Goal: Information Seeking & Learning: Check status

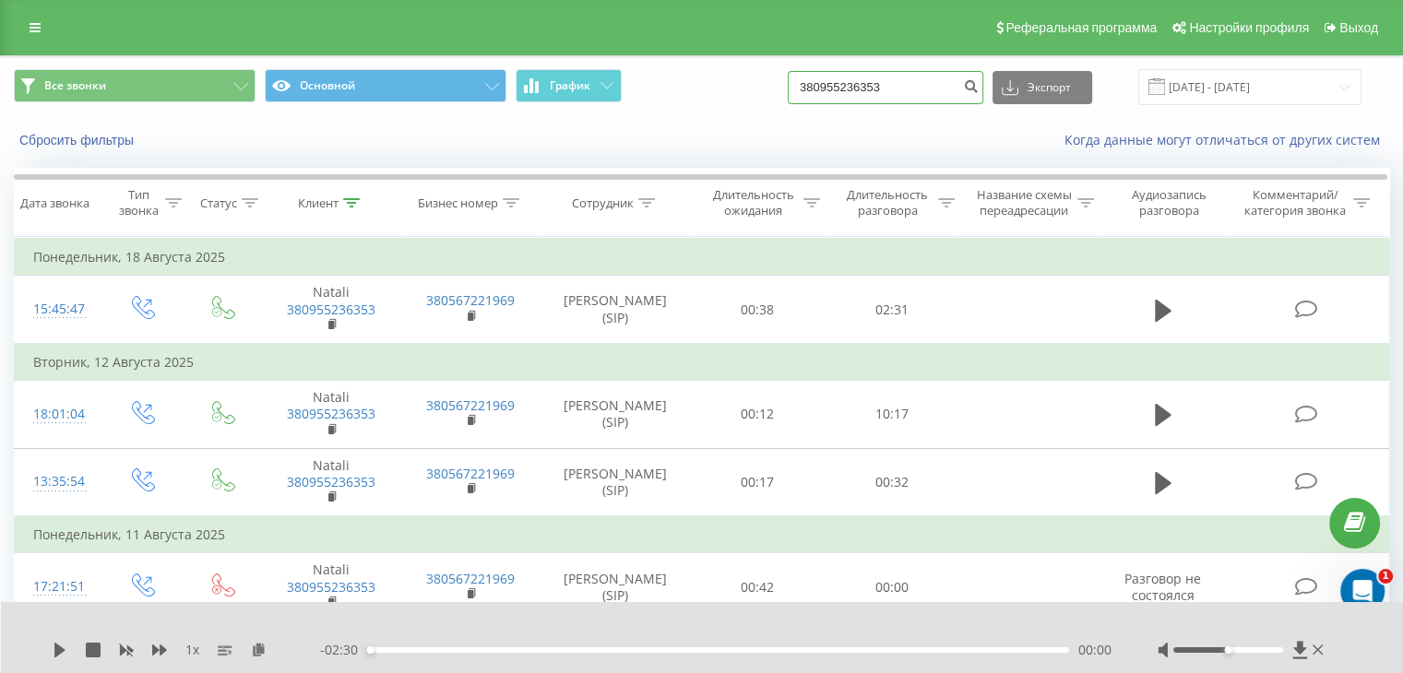
click at [933, 86] on input "380955236353" at bounding box center [886, 87] width 196 height 33
paste input "380969858879"
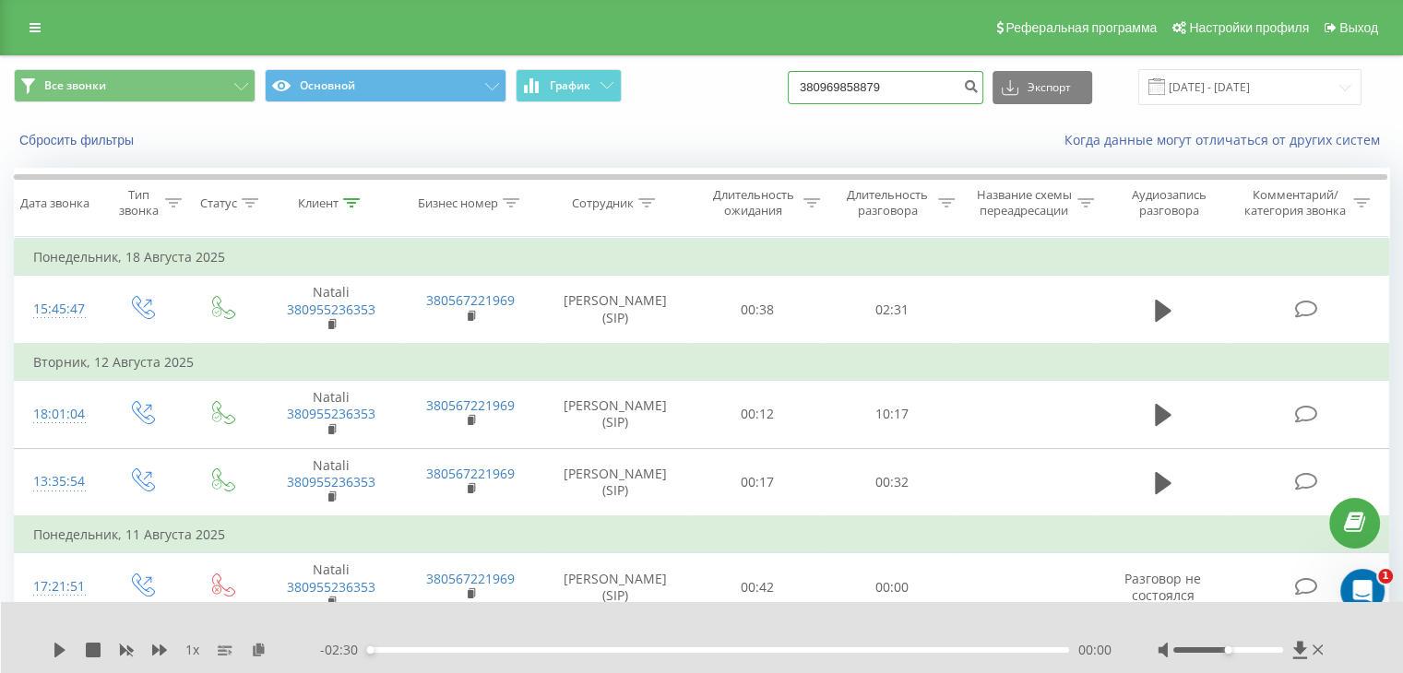
type input "380969858879"
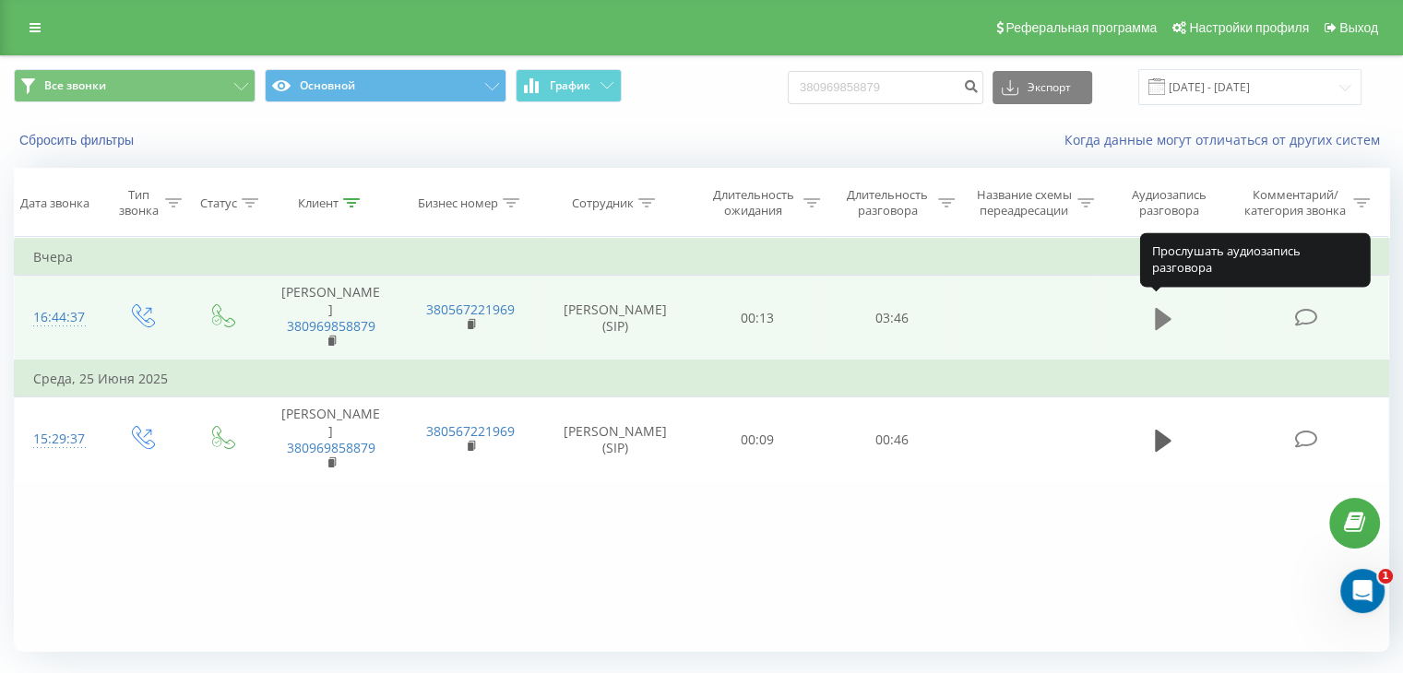
click at [1170, 307] on icon at bounding box center [1163, 319] width 17 height 26
